Goal: Information Seeking & Learning: Learn about a topic

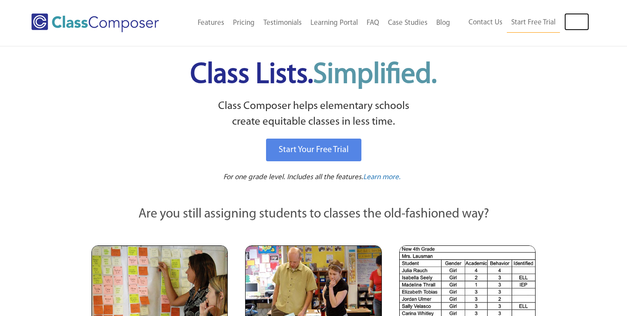
click at [580, 22] on link "Log In" at bounding box center [576, 21] width 25 height 17
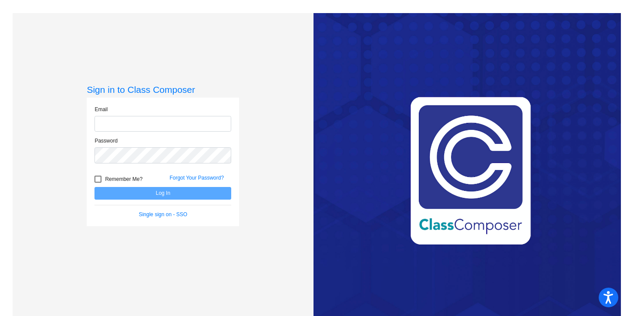
type input "[EMAIL_ADDRESS][DOMAIN_NAME]"
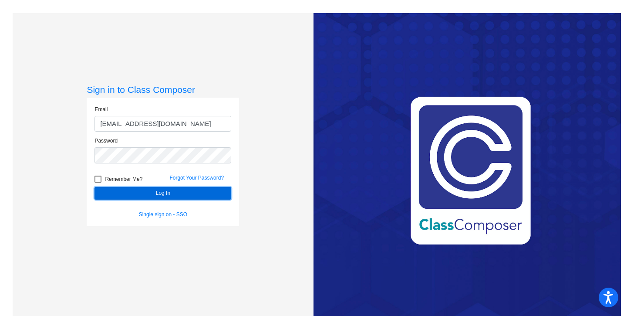
click at [119, 189] on button "Log In" at bounding box center [162, 193] width 137 height 13
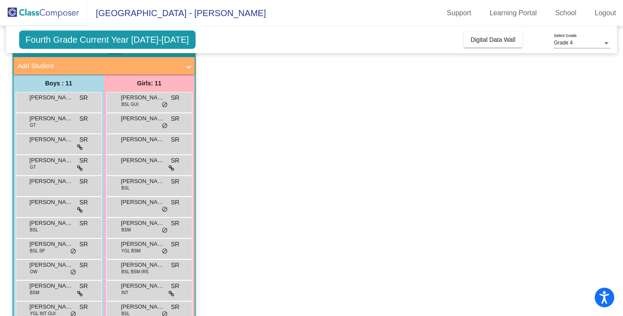
scroll to position [65, 0]
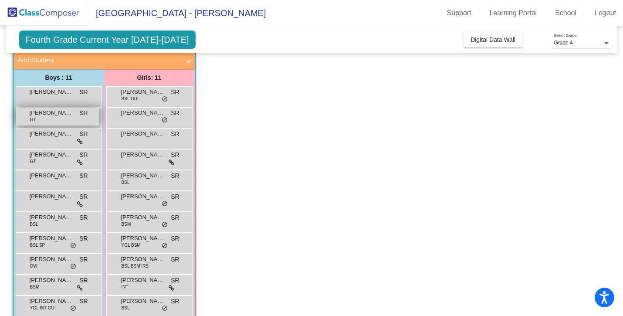
click at [49, 117] on div "[PERSON_NAME] [PERSON_NAME] lock do_not_disturb_alt" at bounding box center [57, 117] width 83 height 18
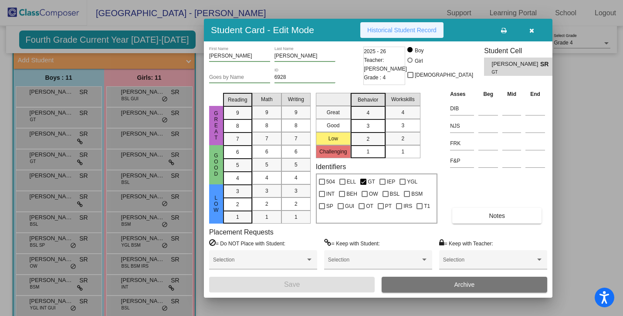
click at [391, 35] on button "Historical Student Record" at bounding box center [401, 30] width 83 height 16
click at [534, 27] on button "button" at bounding box center [531, 30] width 28 height 16
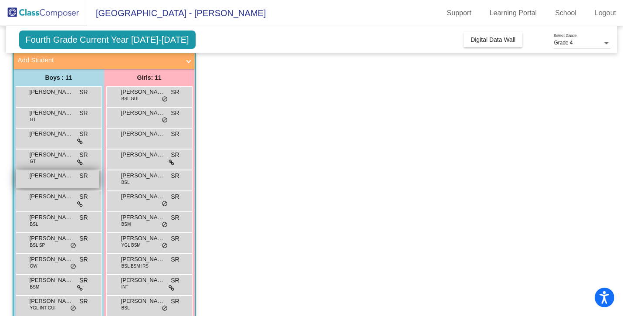
click at [53, 180] on div "[PERSON_NAME] lock do_not_disturb_alt" at bounding box center [57, 179] width 83 height 18
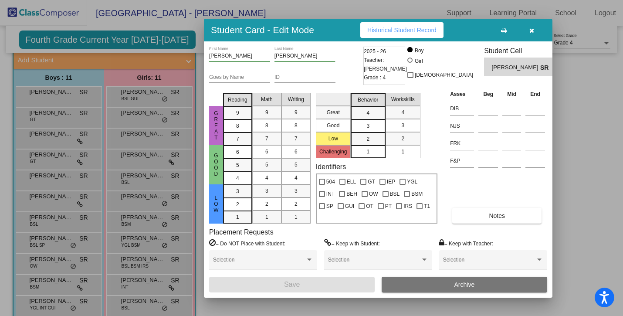
click at [381, 34] on button "Historical Student Record" at bounding box center [401, 30] width 83 height 16
click at [535, 27] on button "button" at bounding box center [531, 30] width 28 height 16
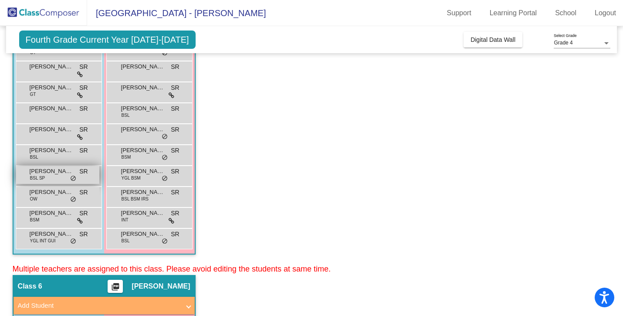
scroll to position [137, 0]
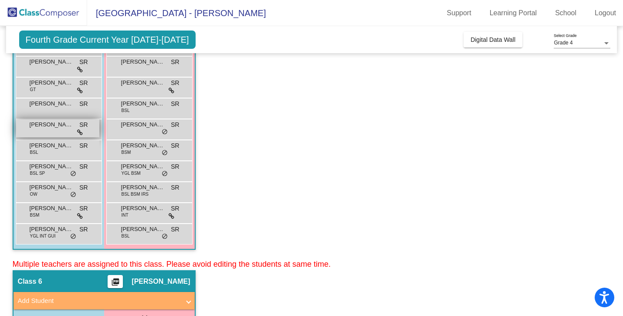
click at [52, 135] on div "[PERSON_NAME] SR lock do_not_disturb_alt" at bounding box center [57, 128] width 83 height 18
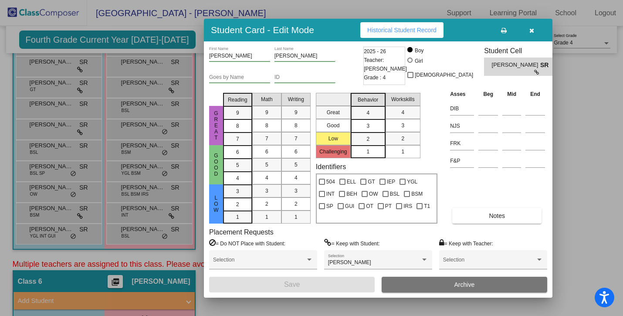
click at [360, 32] on div "Student Card - Edit Mode Historical Student Record" at bounding box center [378, 30] width 348 height 23
click at [370, 30] on span "Historical Student Record" at bounding box center [401, 30] width 69 height 7
click at [526, 32] on button "button" at bounding box center [531, 30] width 28 height 16
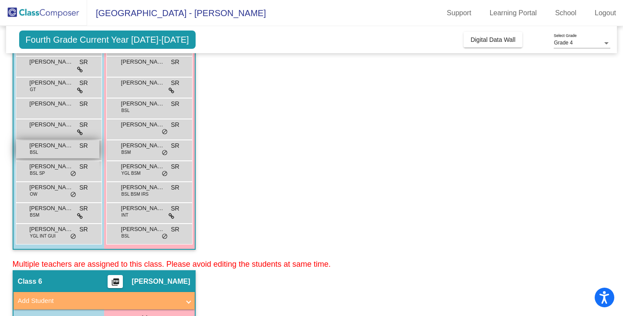
click at [49, 156] on div "[PERSON_NAME] BSL SR lock do_not_disturb_alt" at bounding box center [57, 149] width 83 height 18
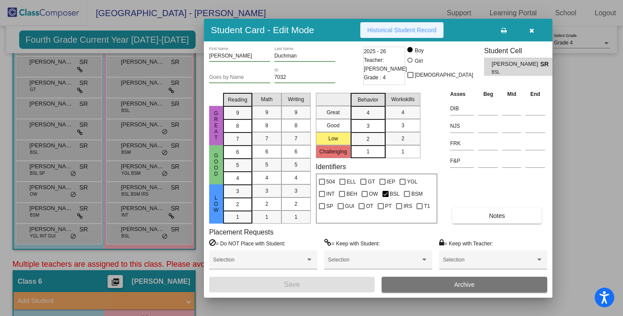
click at [379, 28] on span "Historical Student Record" at bounding box center [401, 30] width 69 height 7
click at [528, 28] on button "button" at bounding box center [531, 30] width 28 height 16
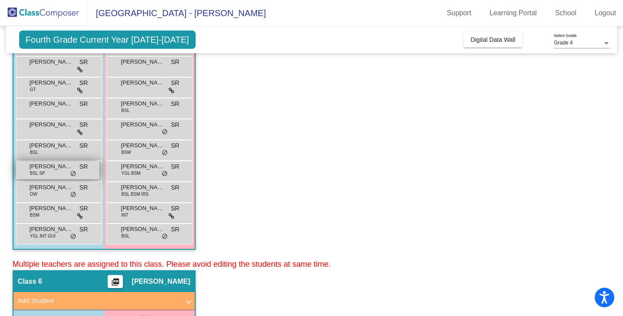
click at [48, 168] on span "[PERSON_NAME]" at bounding box center [52, 166] width 44 height 9
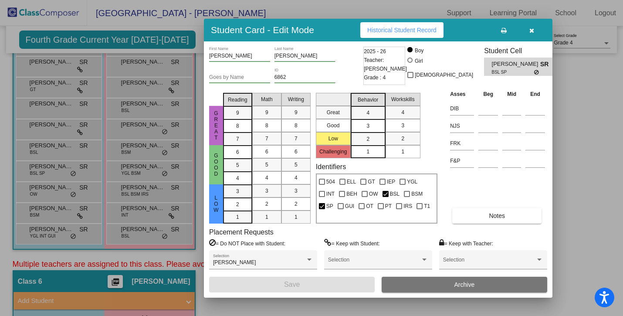
click at [405, 28] on span "Historical Student Record" at bounding box center [401, 30] width 69 height 7
click at [526, 33] on button "button" at bounding box center [531, 30] width 28 height 16
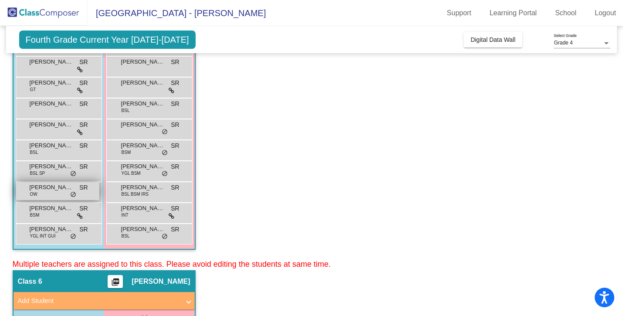
click at [48, 194] on div "[PERSON_NAME] [PERSON_NAME] lock do_not_disturb_alt" at bounding box center [57, 191] width 83 height 18
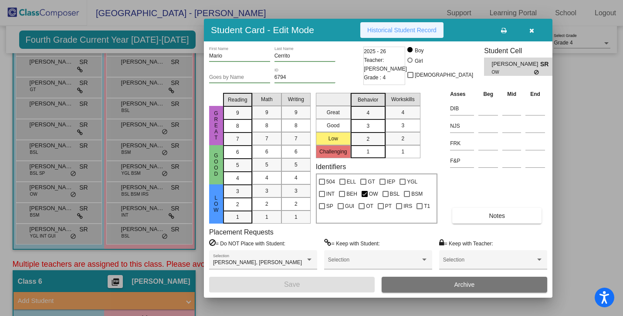
click at [387, 22] on button "Historical Student Record" at bounding box center [401, 30] width 83 height 16
click at [526, 29] on button "button" at bounding box center [531, 30] width 28 height 16
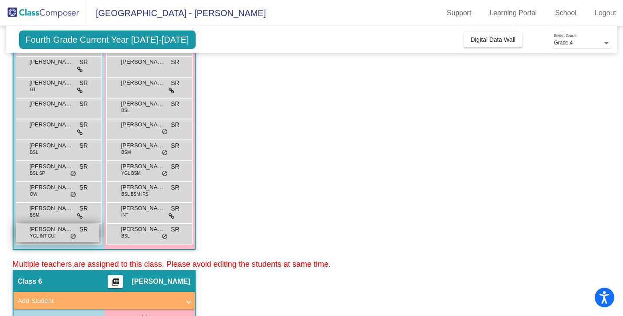
click at [44, 229] on span "[PERSON_NAME]" at bounding box center [52, 229] width 44 height 9
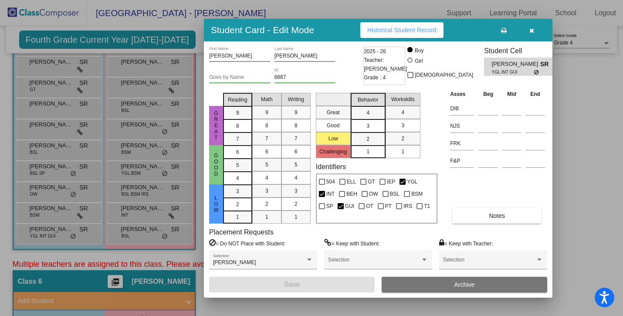
click at [416, 33] on span "Historical Student Record" at bounding box center [401, 30] width 69 height 7
click at [532, 32] on icon "button" at bounding box center [531, 30] width 5 height 6
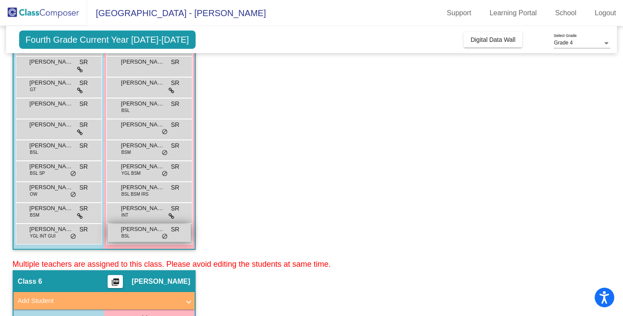
click at [134, 235] on div "[PERSON_NAME] BSL SR lock do_not_disturb_alt" at bounding box center [149, 233] width 83 height 18
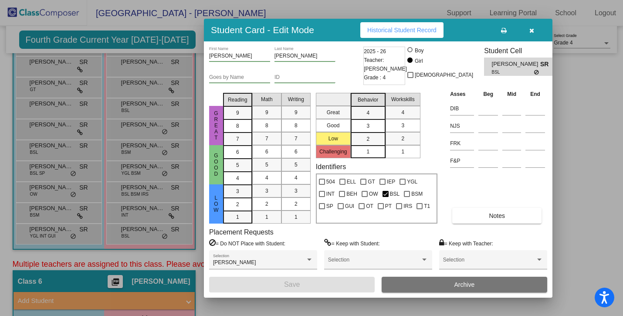
click at [387, 30] on span "Historical Student Record" at bounding box center [401, 30] width 69 height 7
click at [527, 35] on button "button" at bounding box center [531, 30] width 28 height 16
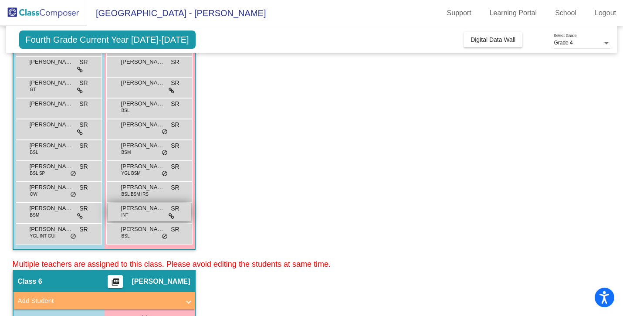
click at [151, 215] on div "[PERSON_NAME] INT SR lock do_not_disturb_alt" at bounding box center [149, 212] width 83 height 18
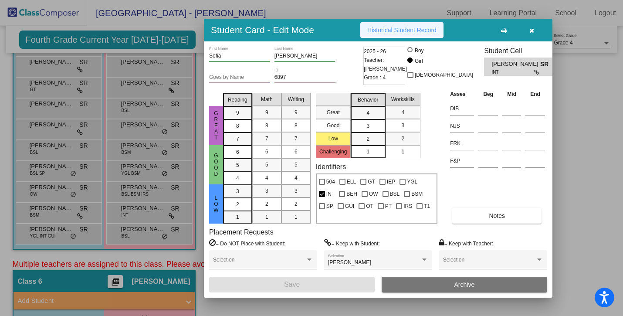
click at [382, 24] on button "Historical Student Record" at bounding box center [401, 30] width 83 height 16
click at [533, 32] on icon "button" at bounding box center [531, 30] width 5 height 6
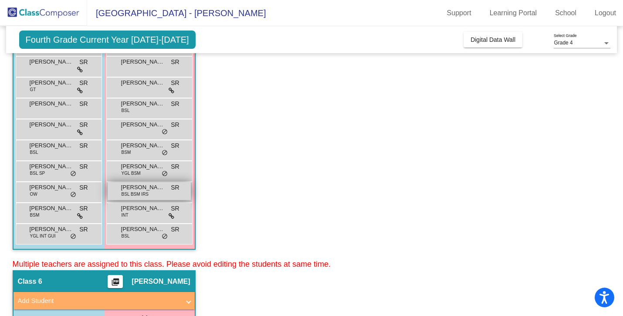
click at [138, 192] on span "BSL BSM IRS" at bounding box center [134, 194] width 27 height 7
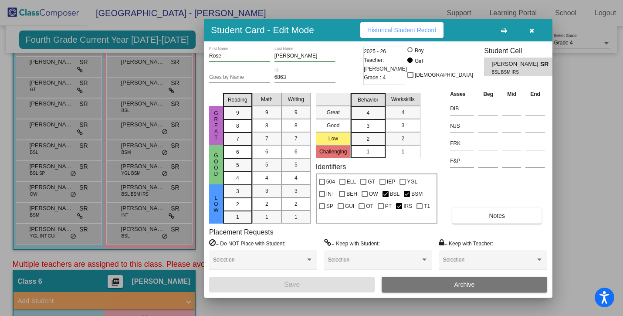
click at [424, 27] on span "Historical Student Record" at bounding box center [401, 30] width 69 height 7
click at [535, 29] on button "button" at bounding box center [531, 30] width 28 height 16
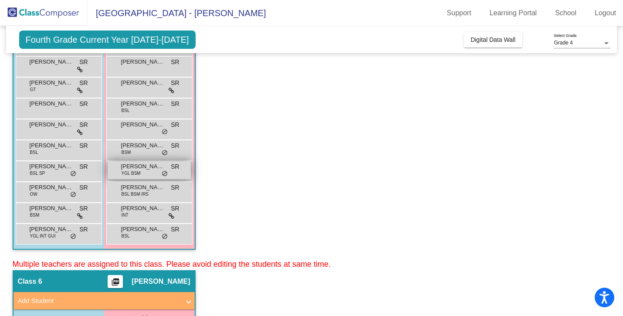
click at [147, 167] on span "[PERSON_NAME]" at bounding box center [143, 166] width 44 height 9
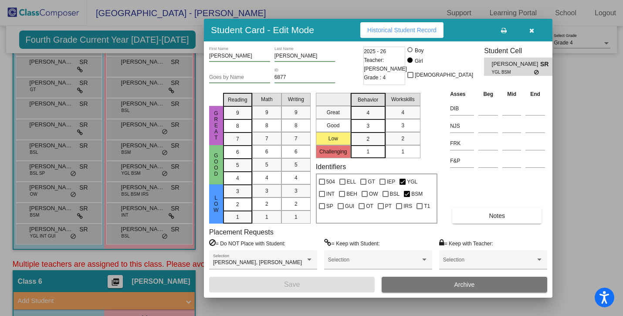
click at [394, 32] on span "Historical Student Record" at bounding box center [401, 30] width 69 height 7
click at [532, 27] on span "button" at bounding box center [531, 30] width 5 height 7
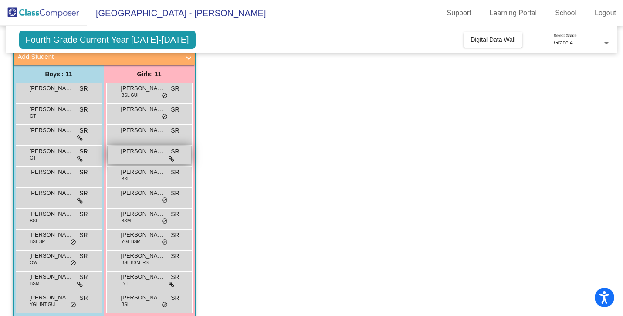
scroll to position [63, 0]
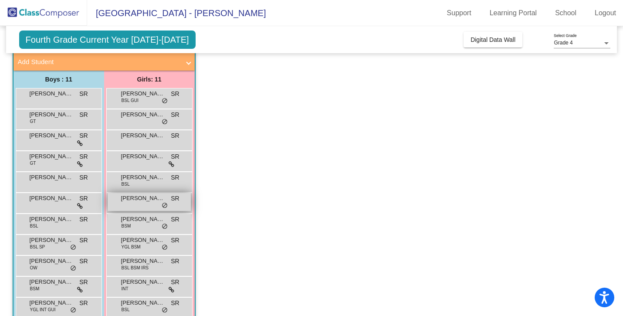
click at [134, 204] on div "[PERSON_NAME] lock do_not_disturb_alt" at bounding box center [149, 202] width 83 height 18
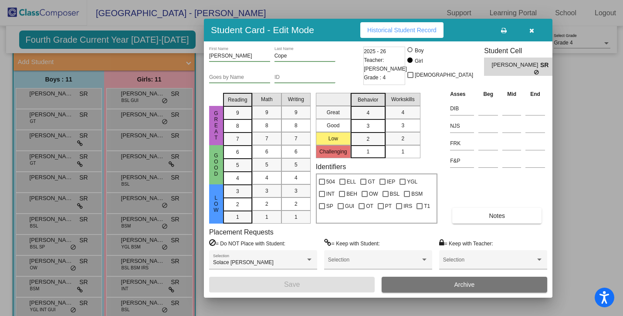
click at [400, 21] on div "Student Card - Edit Mode Historical Student Record" at bounding box center [378, 30] width 348 height 23
click at [399, 27] on span "Historical Student Record" at bounding box center [401, 30] width 69 height 7
click at [522, 34] on button "button" at bounding box center [531, 30] width 28 height 16
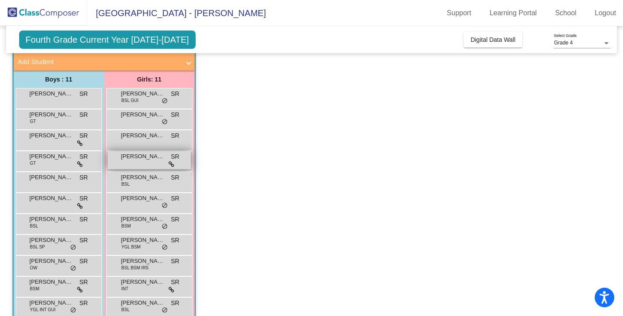
click at [138, 165] on div "[PERSON_NAME] lock do_not_disturb_alt" at bounding box center [149, 160] width 83 height 18
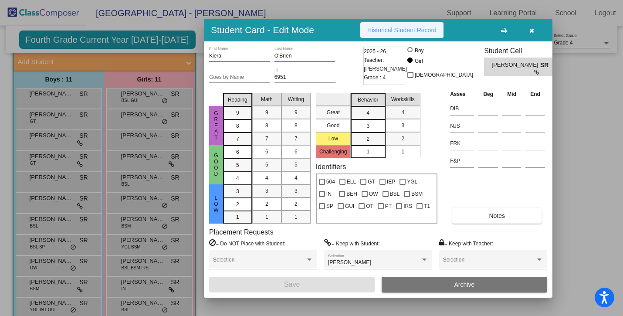
click at [419, 36] on button "Historical Student Record" at bounding box center [401, 30] width 83 height 16
click at [532, 35] on button "button" at bounding box center [531, 30] width 28 height 16
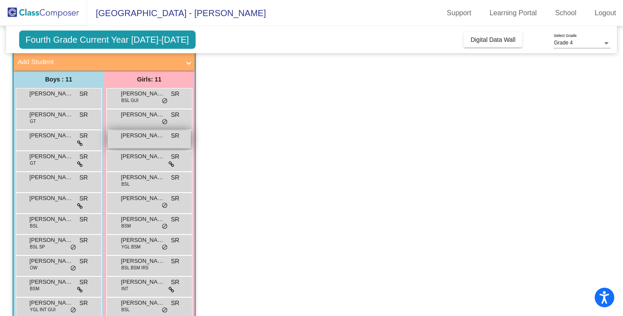
click at [135, 142] on div "[PERSON_NAME] lock do_not_disturb_alt" at bounding box center [149, 139] width 83 height 18
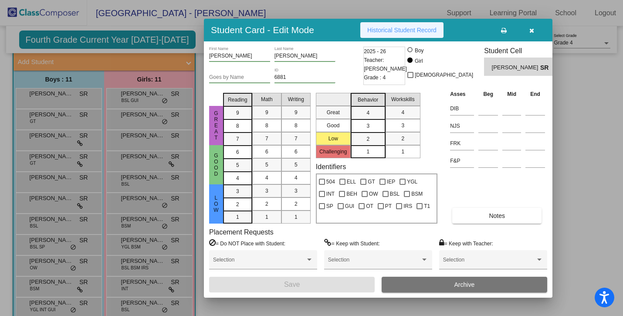
click at [392, 24] on button "Historical Student Record" at bounding box center [401, 30] width 83 height 16
click at [525, 34] on button "button" at bounding box center [531, 30] width 28 height 16
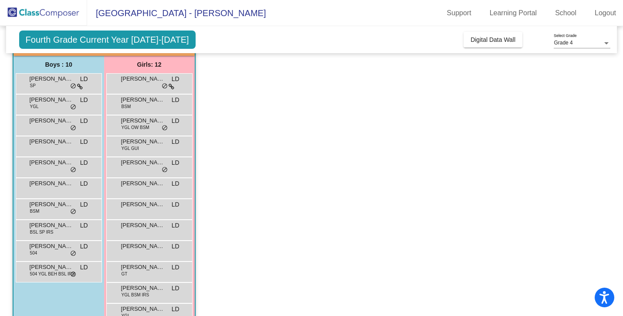
scroll to position [375, 0]
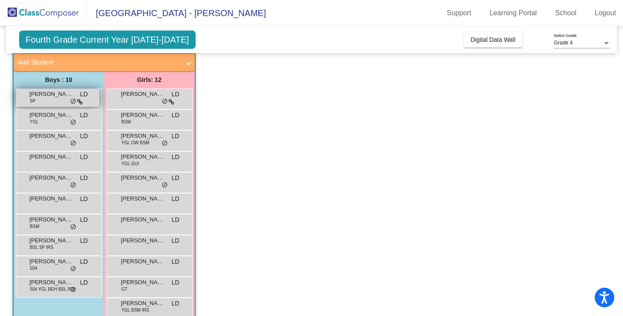
click at [51, 97] on span "[PERSON_NAME]" at bounding box center [52, 94] width 44 height 9
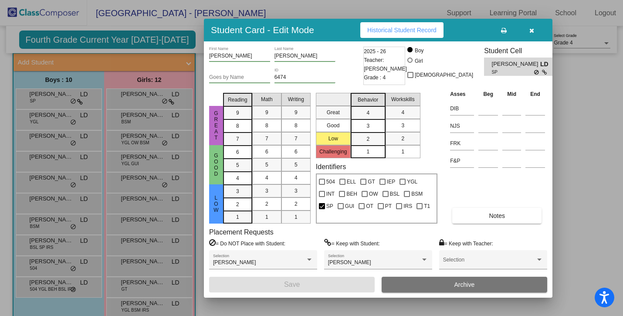
click at [384, 25] on button "Historical Student Record" at bounding box center [401, 30] width 83 height 16
click at [530, 36] on button "button" at bounding box center [531, 30] width 28 height 16
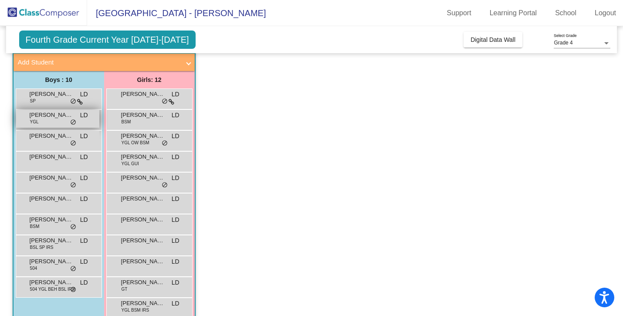
click at [45, 118] on span "[PERSON_NAME]" at bounding box center [52, 115] width 44 height 9
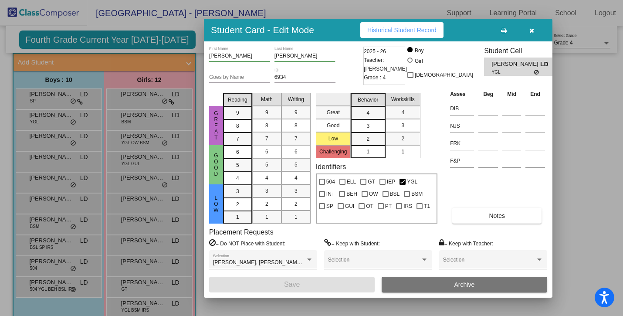
click at [417, 30] on span "Historical Student Record" at bounding box center [401, 30] width 69 height 7
click at [529, 33] on icon "button" at bounding box center [531, 30] width 5 height 6
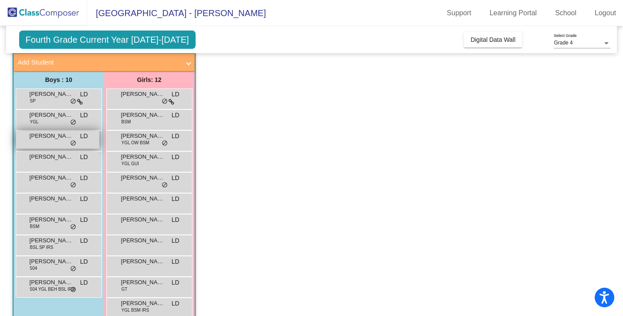
click at [54, 145] on div "[PERSON_NAME] [PERSON_NAME] lock do_not_disturb_alt" at bounding box center [57, 140] width 83 height 18
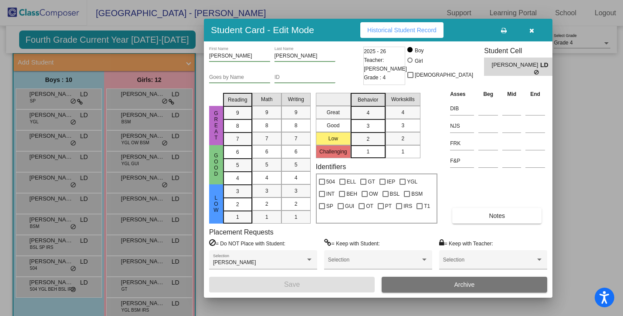
click at [377, 34] on button "Historical Student Record" at bounding box center [401, 30] width 83 height 16
click at [533, 27] on span "button" at bounding box center [531, 30] width 5 height 7
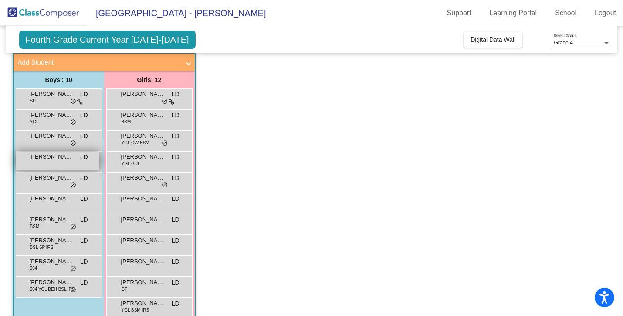
click at [49, 165] on div "[PERSON_NAME] LD lock do_not_disturb_alt" at bounding box center [57, 161] width 83 height 18
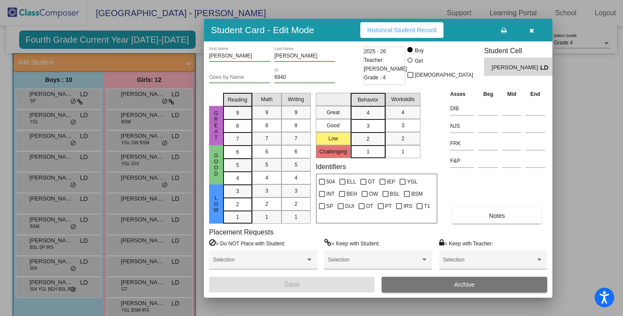
click at [421, 30] on span "Historical Student Record" at bounding box center [401, 30] width 69 height 7
click at [529, 32] on icon "button" at bounding box center [531, 30] width 5 height 6
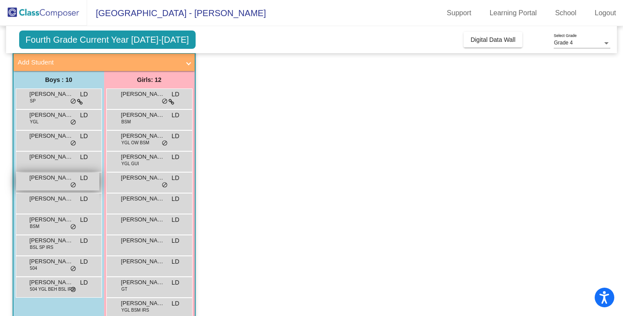
click at [41, 182] on div "[PERSON_NAME] [PERSON_NAME] lock do_not_disturb_alt" at bounding box center [57, 181] width 83 height 18
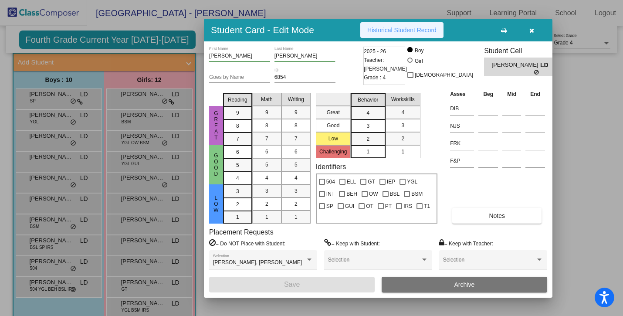
click at [400, 33] on span "Historical Student Record" at bounding box center [401, 30] width 69 height 7
click at [523, 39] on div "Student Card - Edit Mode Historical Student Record" at bounding box center [378, 30] width 348 height 23
click at [533, 28] on button "button" at bounding box center [531, 30] width 28 height 16
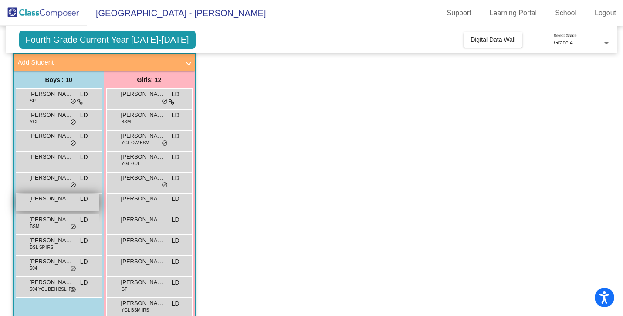
click at [61, 201] on span "[PERSON_NAME]" at bounding box center [52, 198] width 44 height 9
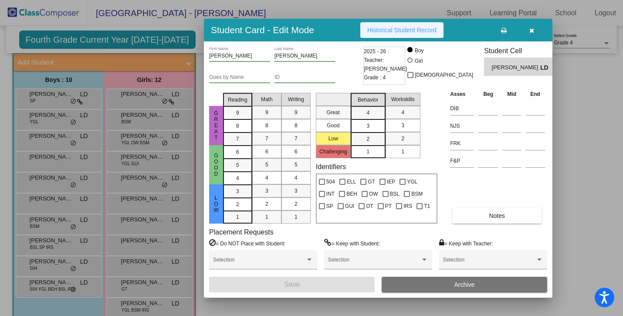
click at [401, 30] on span "Historical Student Record" at bounding box center [401, 30] width 69 height 7
click at [535, 29] on button "button" at bounding box center [531, 30] width 28 height 16
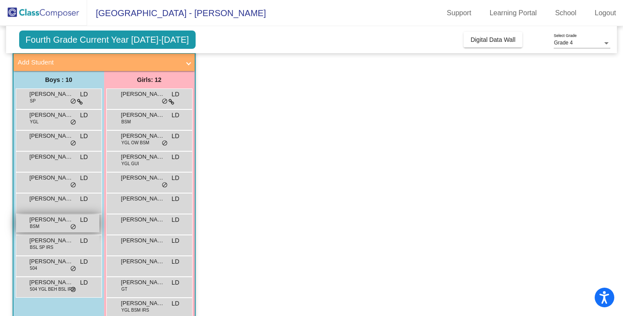
click at [44, 221] on span "[PERSON_NAME]" at bounding box center [52, 219] width 44 height 9
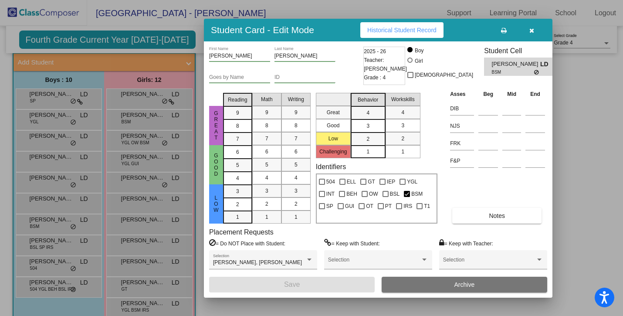
click at [411, 30] on span "Historical Student Record" at bounding box center [401, 30] width 69 height 7
click at [529, 33] on icon "button" at bounding box center [531, 30] width 5 height 6
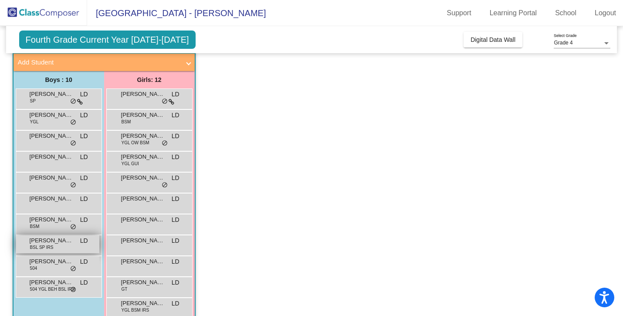
click at [34, 248] on span "BSL SP IRS" at bounding box center [42, 247] width 24 height 7
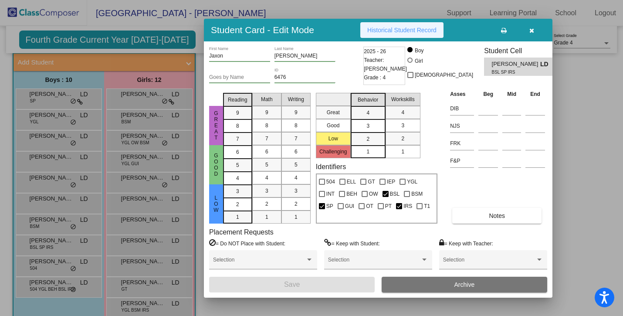
click at [398, 29] on span "Historical Student Record" at bounding box center [401, 30] width 69 height 7
click at [527, 33] on button "button" at bounding box center [531, 30] width 28 height 16
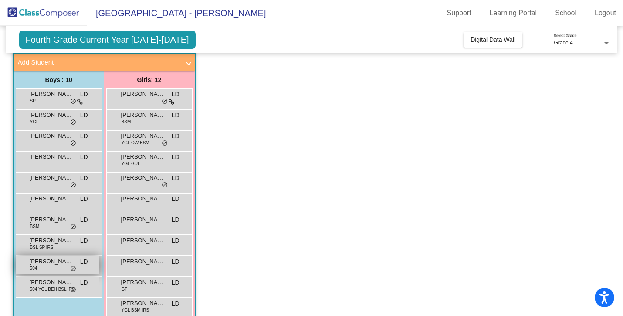
click at [47, 265] on span "[PERSON_NAME]" at bounding box center [52, 261] width 44 height 9
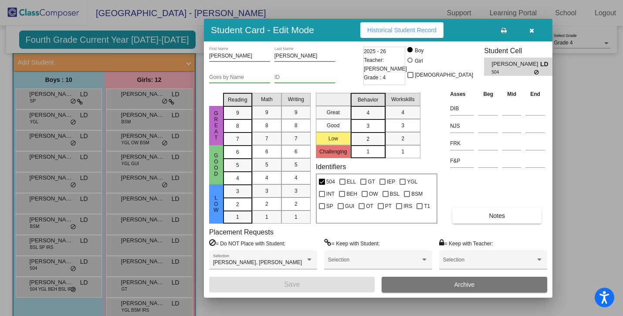
click at [380, 34] on button "Historical Student Record" at bounding box center [401, 30] width 83 height 16
click at [530, 32] on icon "button" at bounding box center [531, 30] width 5 height 6
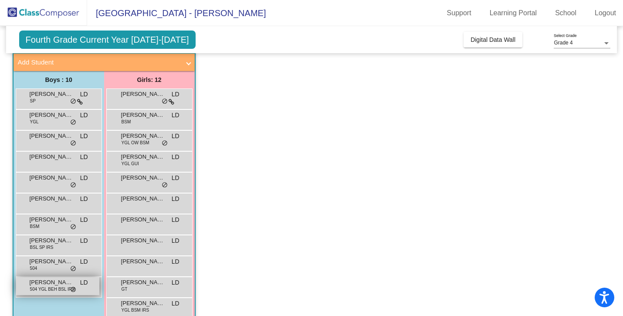
click at [46, 285] on span "[PERSON_NAME]" at bounding box center [52, 282] width 44 height 9
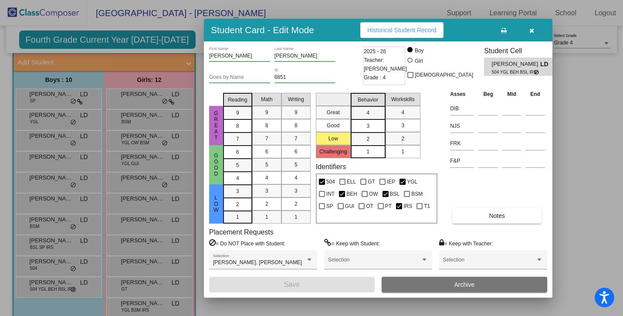
click at [391, 34] on button "Historical Student Record" at bounding box center [401, 30] width 83 height 16
click at [535, 28] on button "button" at bounding box center [531, 30] width 28 height 16
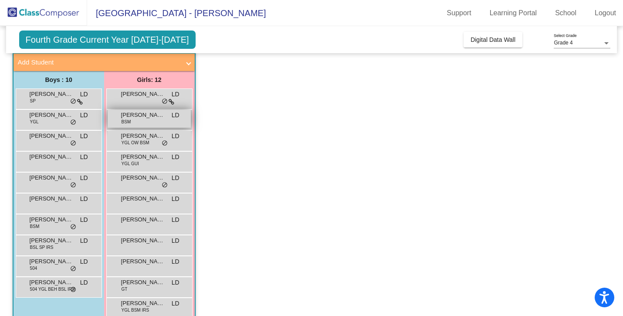
click at [138, 121] on div "[PERSON_NAME] BSM LD lock do_not_disturb_alt" at bounding box center [149, 119] width 83 height 18
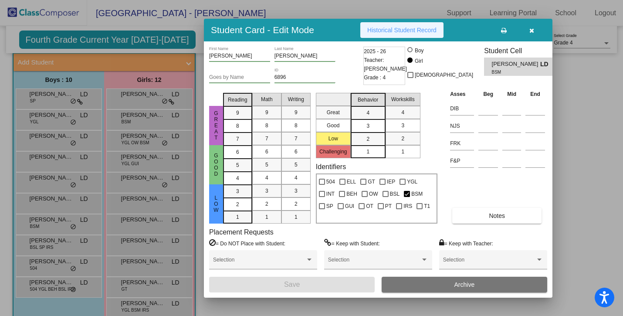
click at [392, 29] on span "Historical Student Record" at bounding box center [401, 30] width 69 height 7
click at [533, 28] on button "button" at bounding box center [531, 30] width 28 height 16
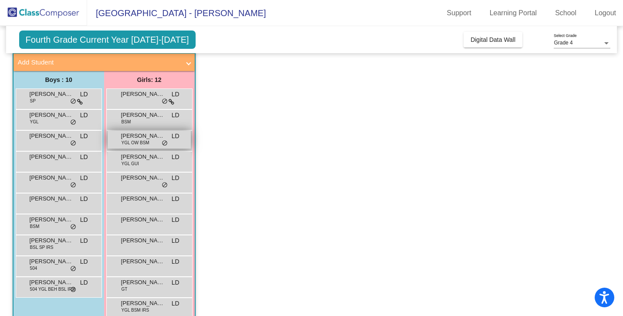
click at [134, 140] on span "YGL OW BSM" at bounding box center [135, 142] width 28 height 7
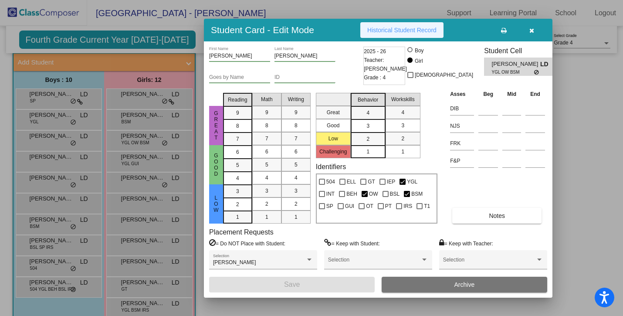
click at [394, 31] on span "Historical Student Record" at bounding box center [401, 30] width 69 height 7
click at [530, 32] on icon "button" at bounding box center [531, 30] width 5 height 6
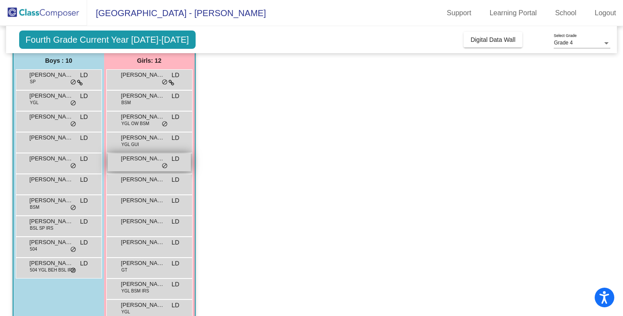
scroll to position [412, 0]
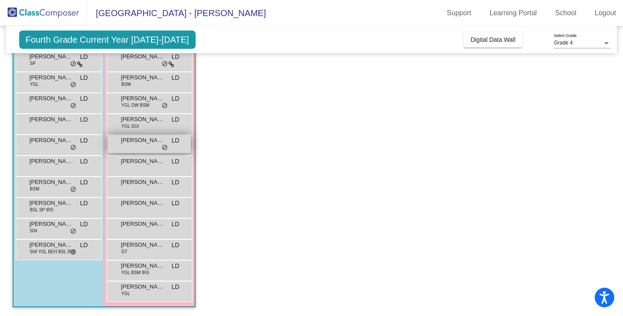
click at [148, 139] on span "[PERSON_NAME]" at bounding box center [143, 140] width 44 height 9
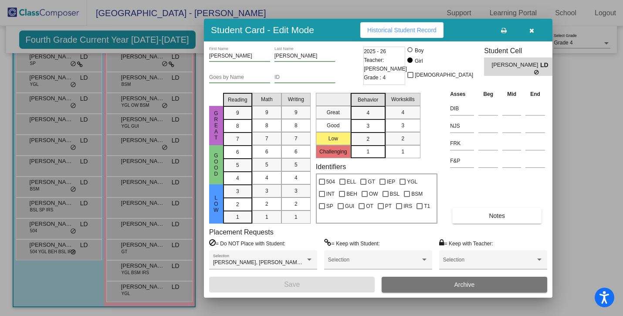
click at [399, 33] on span "Historical Student Record" at bounding box center [401, 30] width 69 height 7
click at [529, 33] on icon "button" at bounding box center [531, 30] width 5 height 6
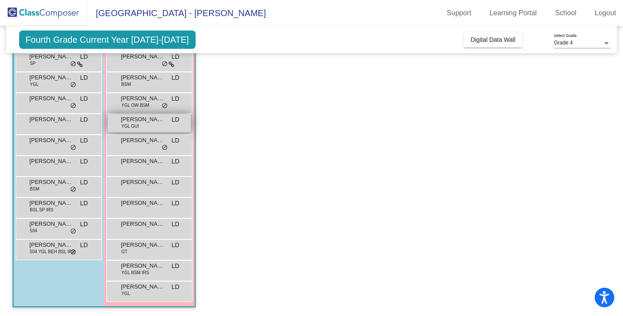
click at [137, 126] on span "YGL GUI" at bounding box center [129, 126] width 17 height 7
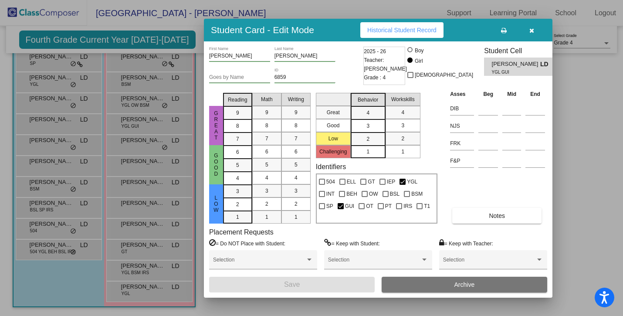
click at [405, 33] on span "Historical Student Record" at bounding box center [401, 30] width 69 height 7
click at [529, 32] on icon "button" at bounding box center [531, 30] width 5 height 6
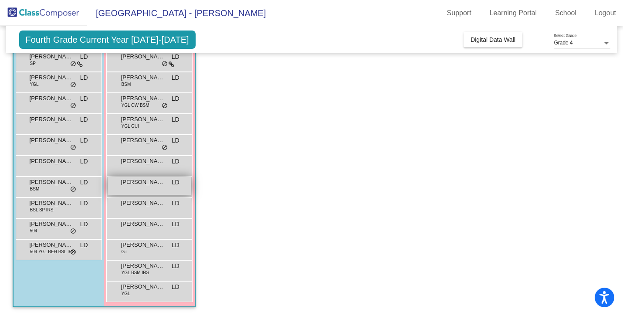
click at [150, 185] on span "[PERSON_NAME]" at bounding box center [143, 182] width 44 height 9
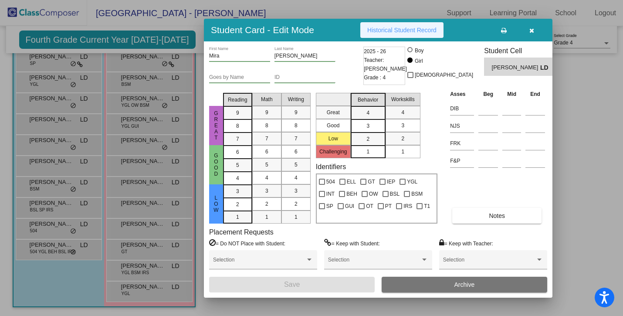
click at [381, 33] on span "Historical Student Record" at bounding box center [401, 30] width 69 height 7
click at [532, 34] on button "button" at bounding box center [531, 30] width 28 height 16
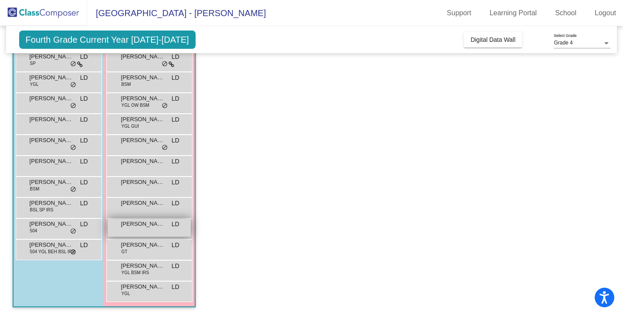
click at [150, 228] on span "[PERSON_NAME]" at bounding box center [143, 223] width 44 height 9
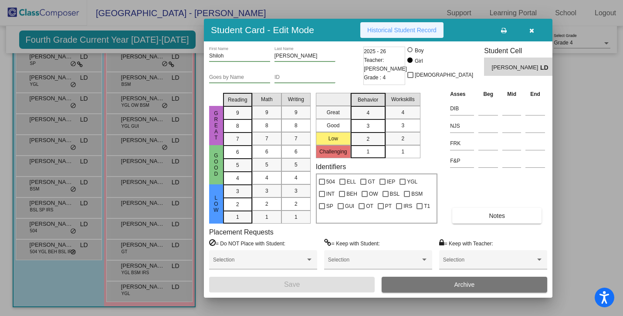
click at [378, 29] on span "Historical Student Record" at bounding box center [401, 30] width 69 height 7
click at [531, 36] on button "button" at bounding box center [531, 30] width 28 height 16
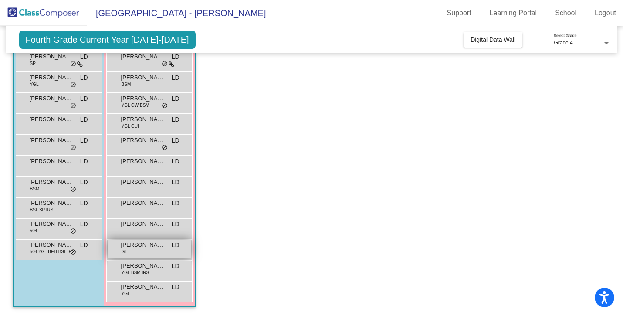
click at [149, 247] on span "[PERSON_NAME]" at bounding box center [143, 244] width 44 height 9
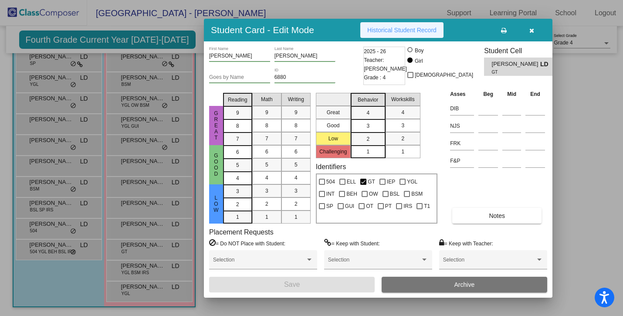
click at [397, 27] on span "Historical Student Record" at bounding box center [401, 30] width 69 height 7
click at [532, 30] on icon "button" at bounding box center [531, 30] width 5 height 6
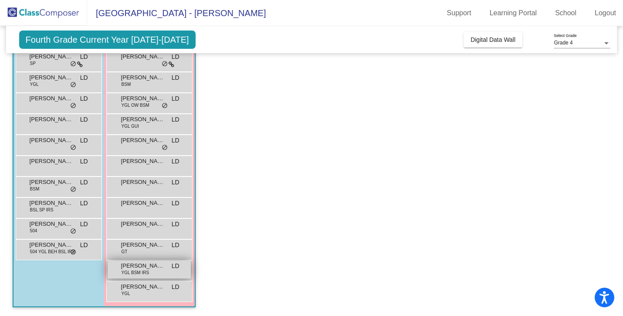
click at [136, 273] on span "YGL BSM IRS" at bounding box center [135, 272] width 28 height 7
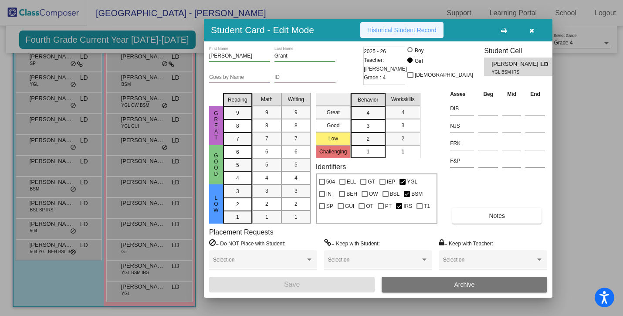
click at [382, 27] on span "Historical Student Record" at bounding box center [401, 30] width 69 height 7
